Goal: Information Seeking & Learning: Find specific fact

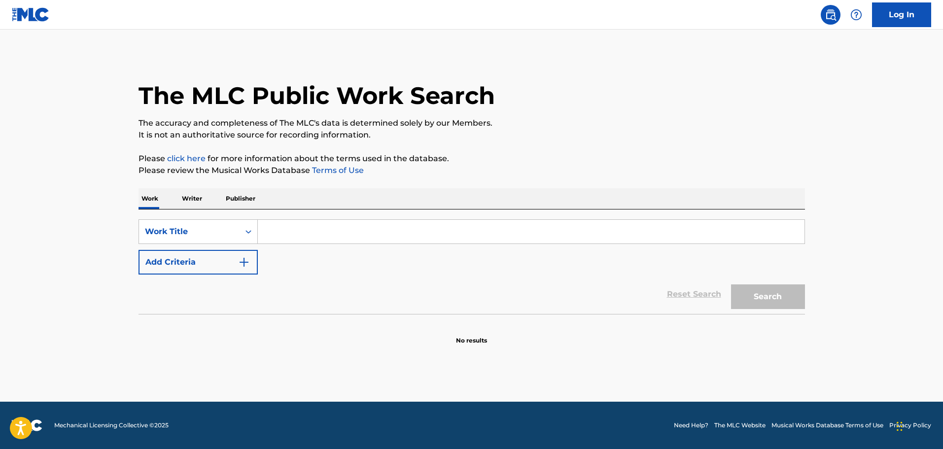
click at [282, 242] on input "Search Form" at bounding box center [531, 232] width 546 height 24
paste input "I FEEL PRETTY"
type input "I FEEL PRETTY"
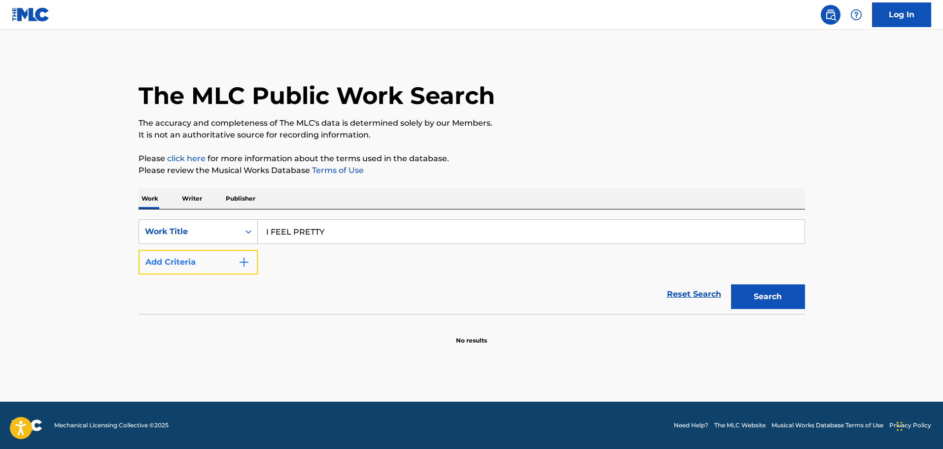
click at [248, 253] on button "Add Criteria" at bounding box center [197, 262] width 119 height 25
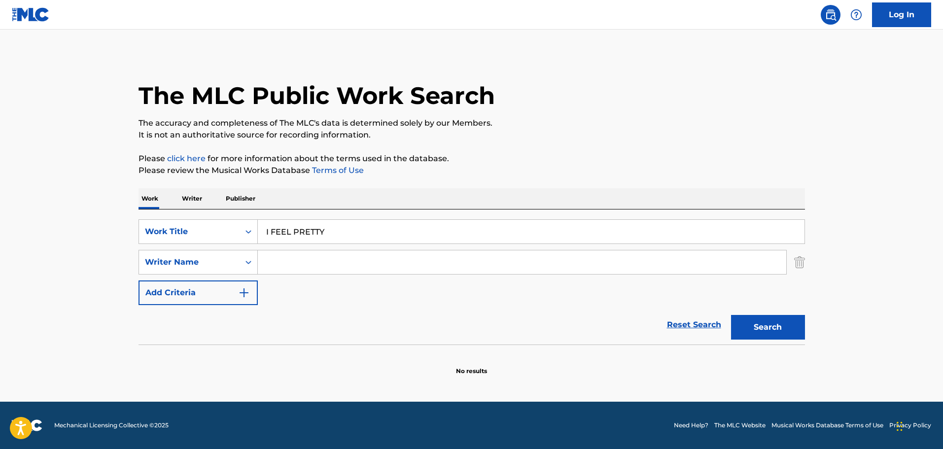
click at [318, 265] on input "Search Form" at bounding box center [522, 262] width 528 height 24
type input "[PERSON_NAME]"
click at [731, 315] on button "Search" at bounding box center [768, 327] width 74 height 25
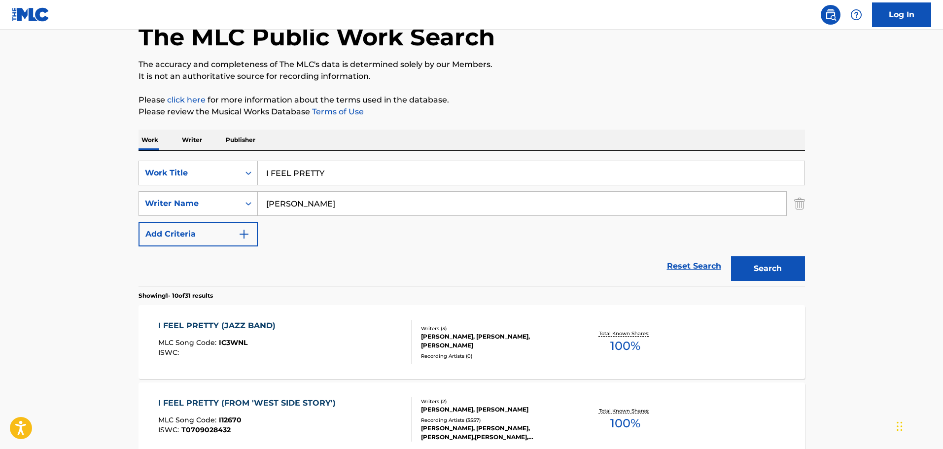
scroll to position [99, 0]
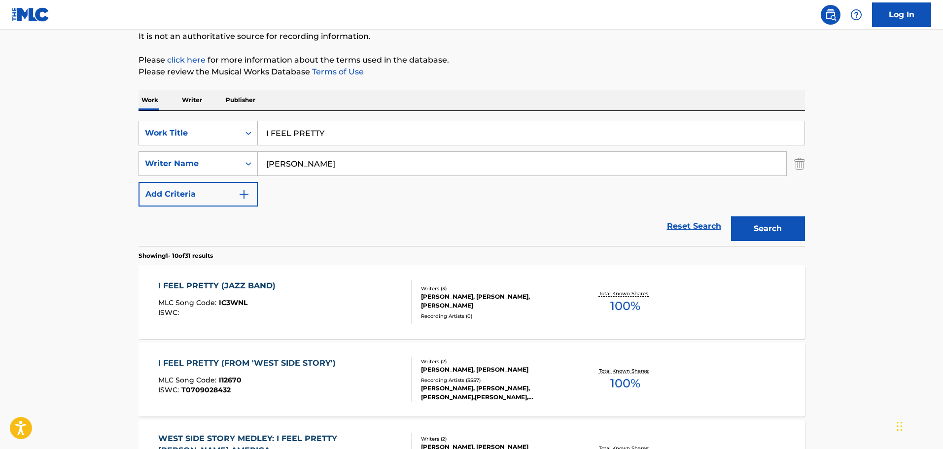
click at [303, 357] on div "I FEEL PRETTY (FROM 'WEST SIDE STORY') MLC Song Code : I12670 ISWC : T070902843…" at bounding box center [471, 379] width 666 height 74
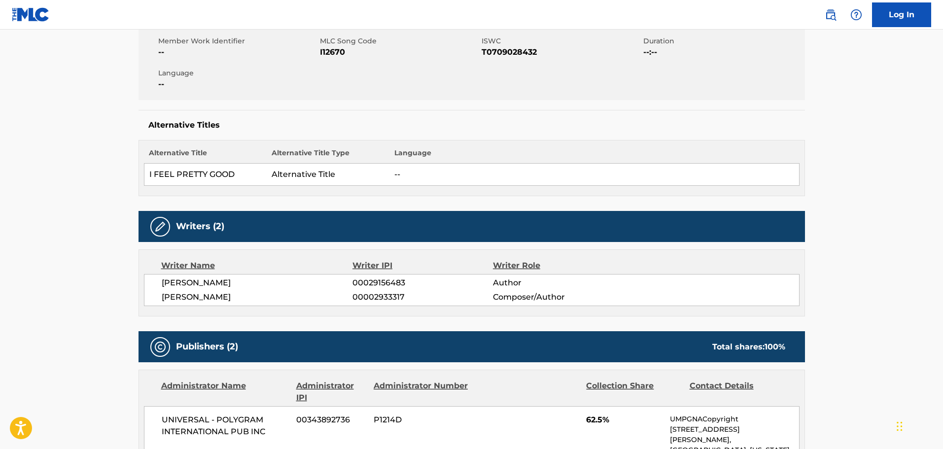
scroll to position [148, 0]
